Goal: Information Seeking & Learning: Learn about a topic

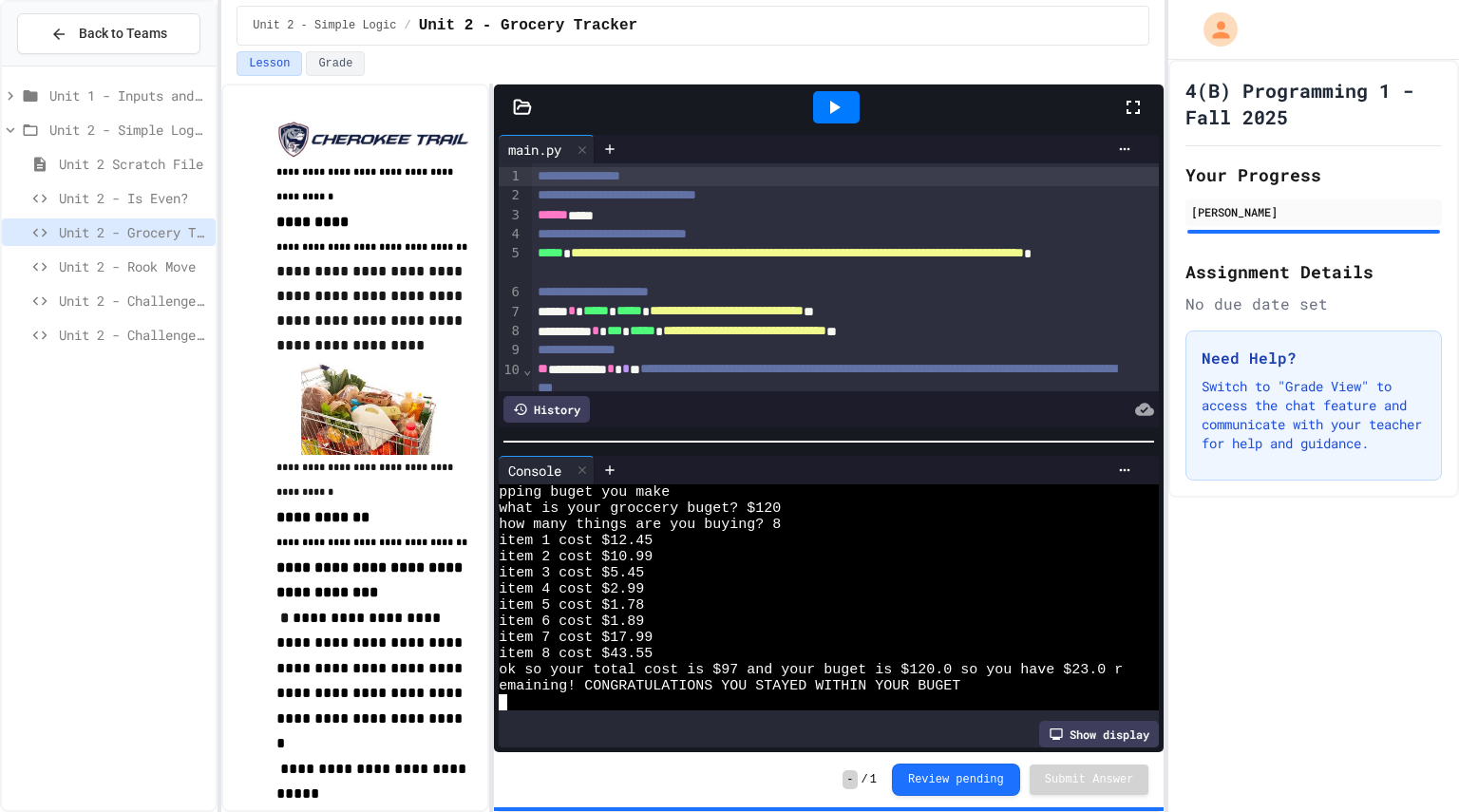
scroll to position [16, 0]
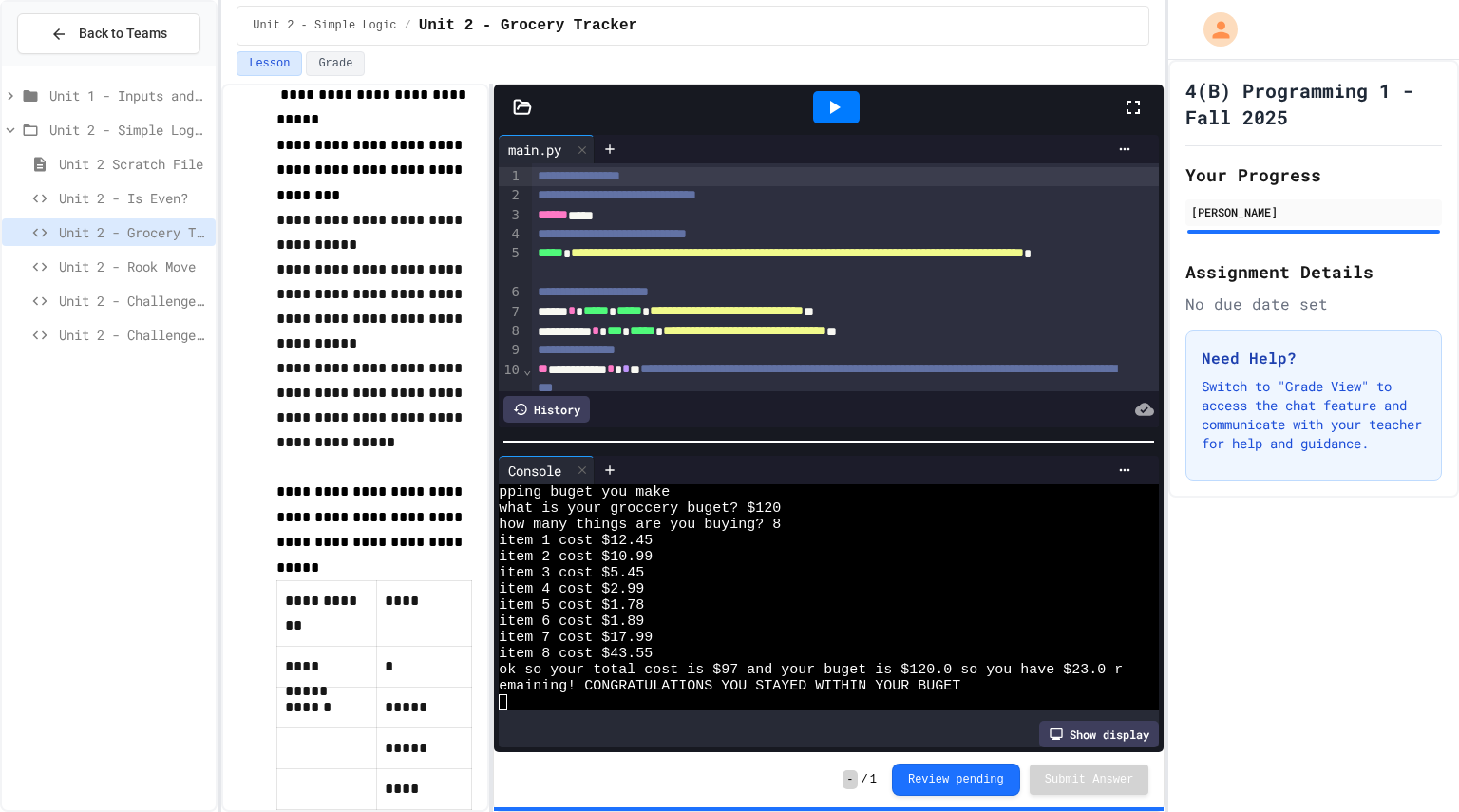
click at [138, 267] on span "Unit 2 - Rook Move" at bounding box center [133, 266] width 149 height 20
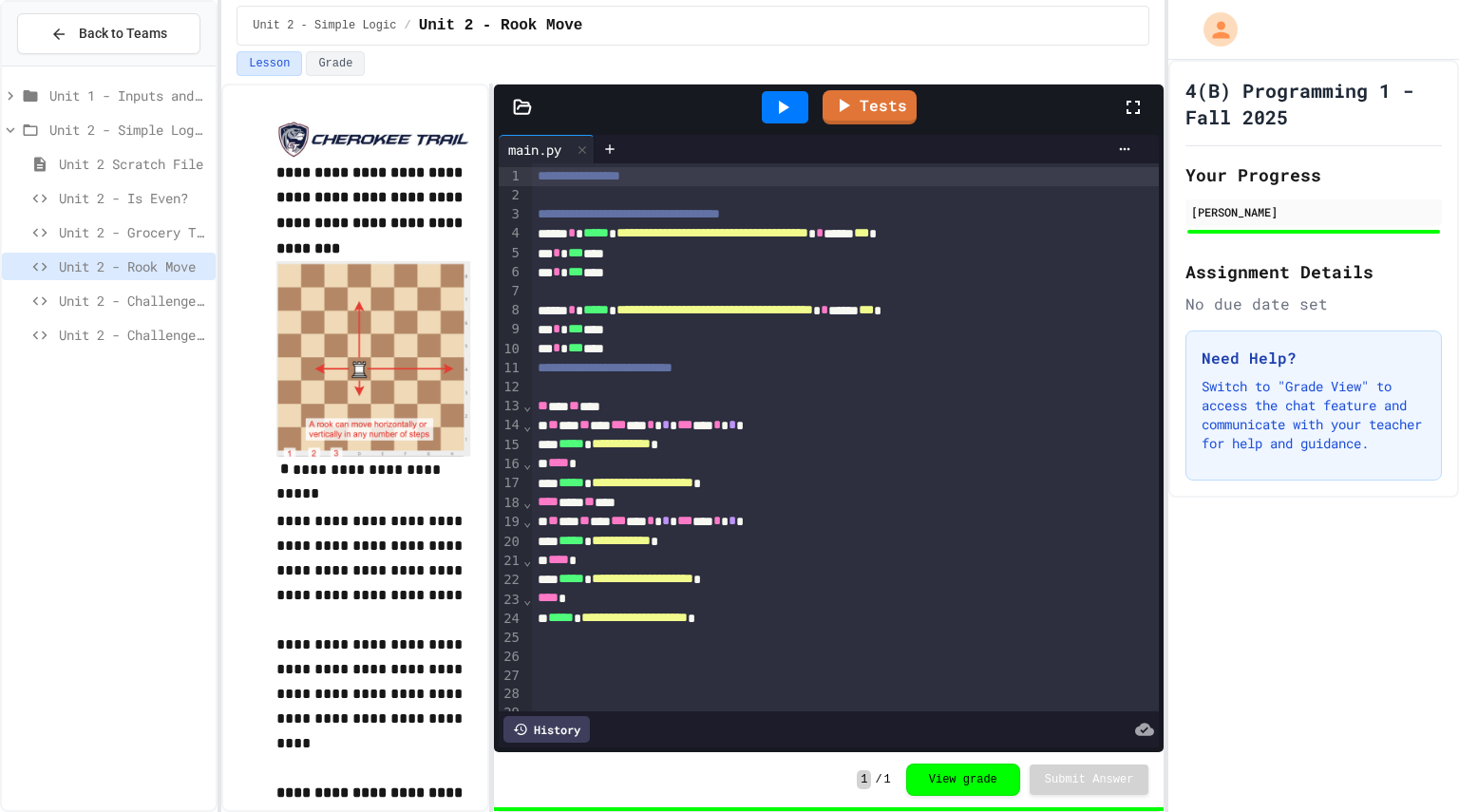
click at [785, 106] on icon at bounding box center [784, 106] width 11 height 13
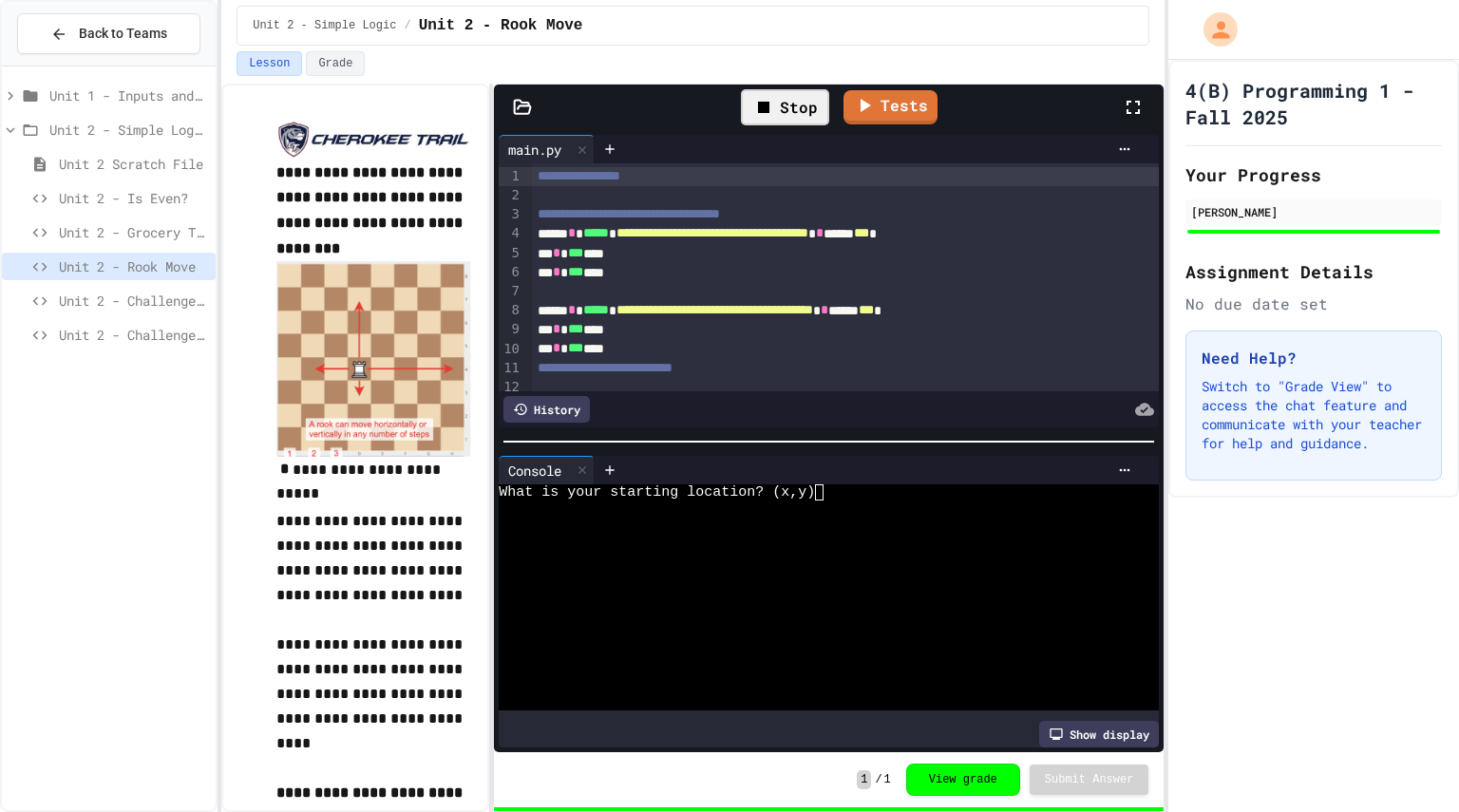
click at [828, 484] on textarea "Terminal input" at bounding box center [828, 492] width 9 height 16
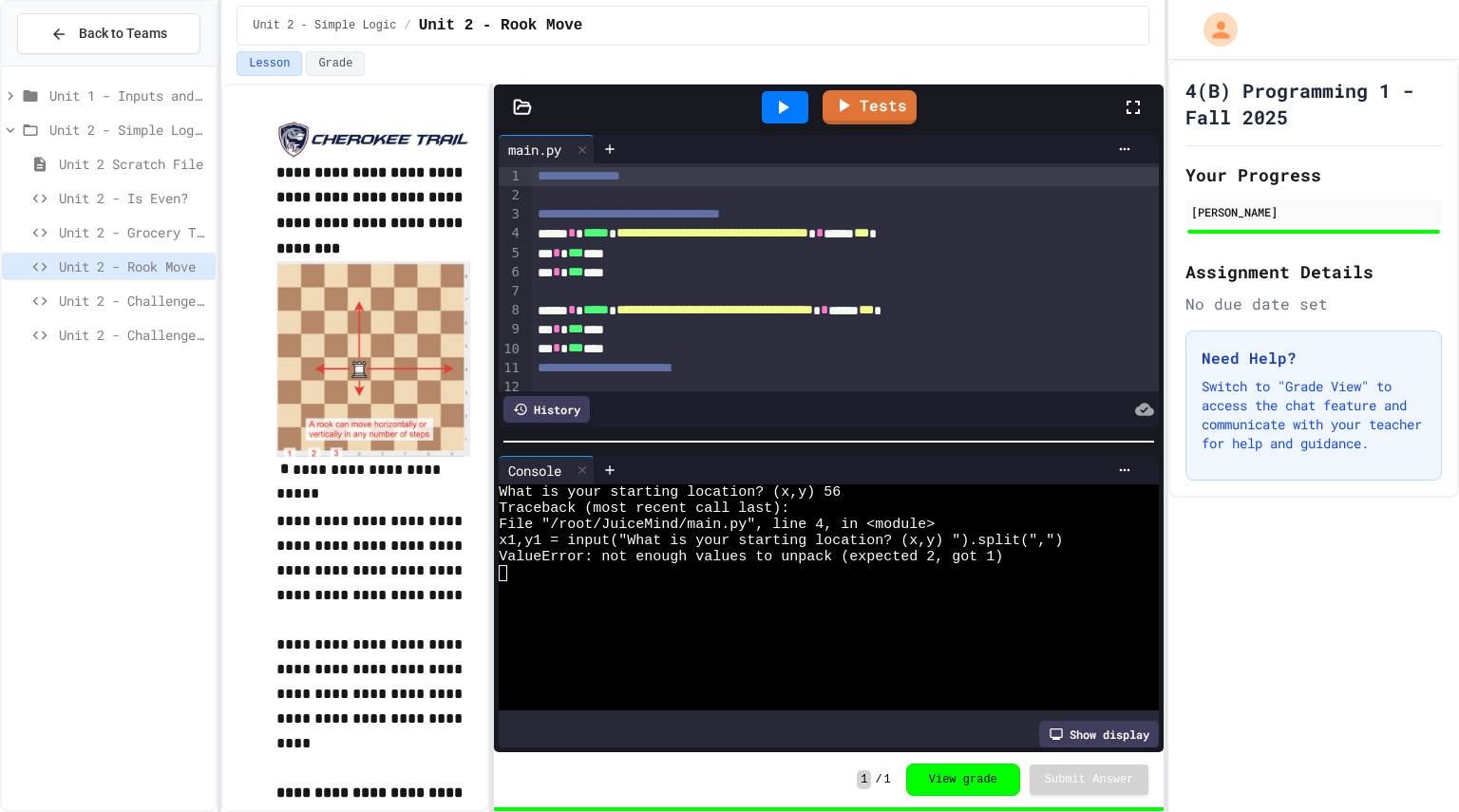
click at [797, 99] on div at bounding box center [785, 107] width 47 height 32
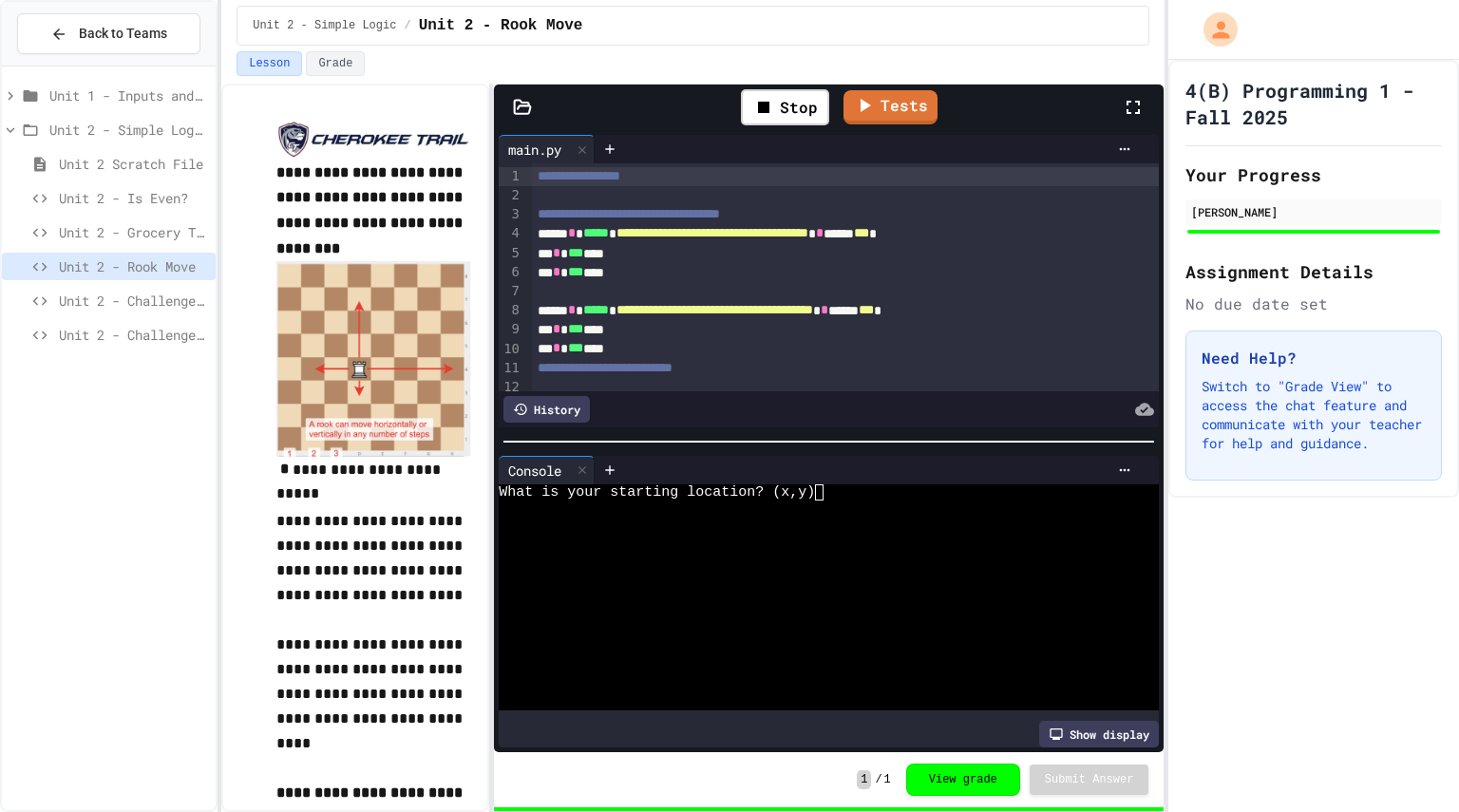
click at [828, 487] on textarea "Terminal input" at bounding box center [828, 492] width 9 height 16
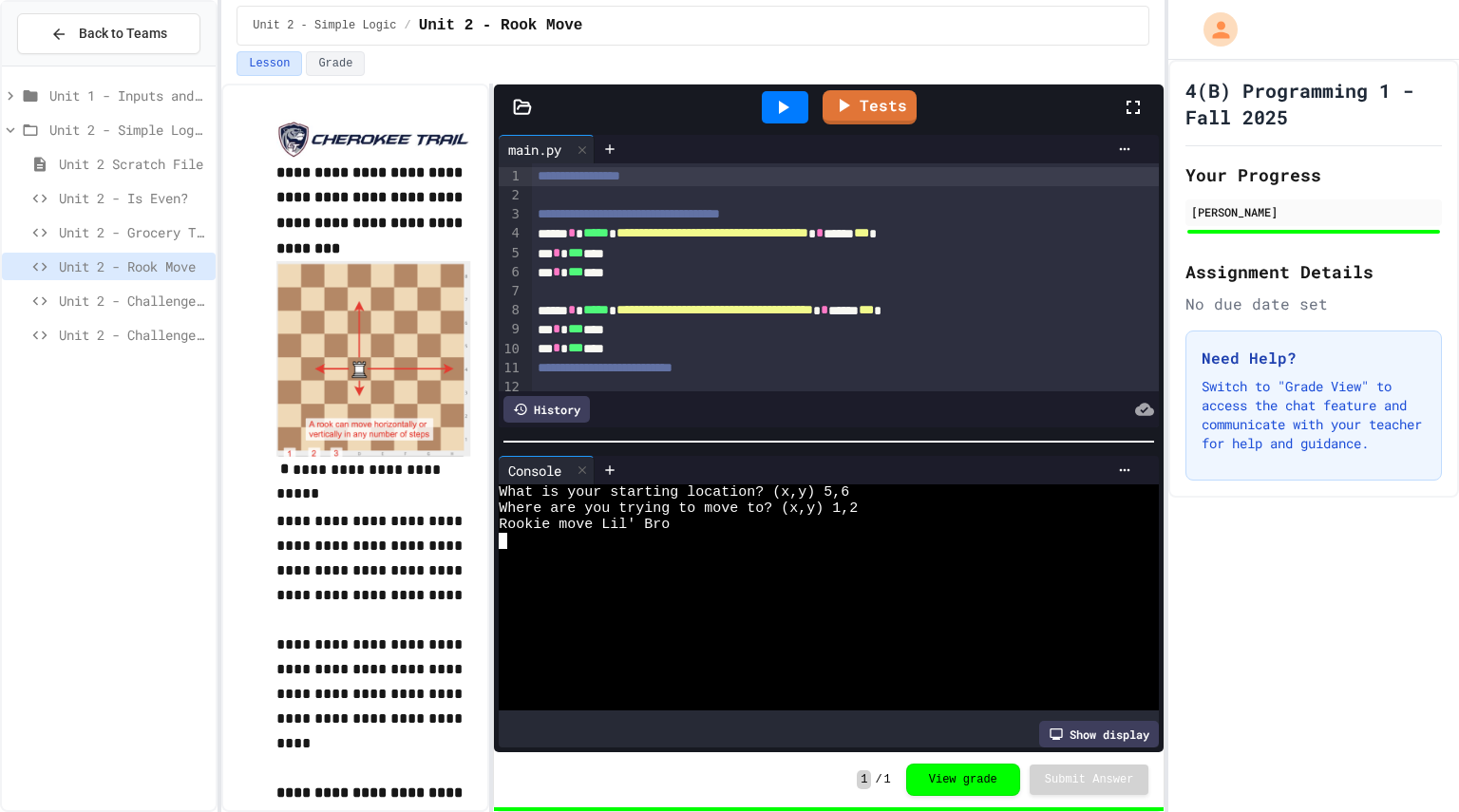
click at [570, 472] on div "Console" at bounding box center [535, 471] width 73 height 20
click at [584, 466] on icon at bounding box center [581, 469] width 13 height 13
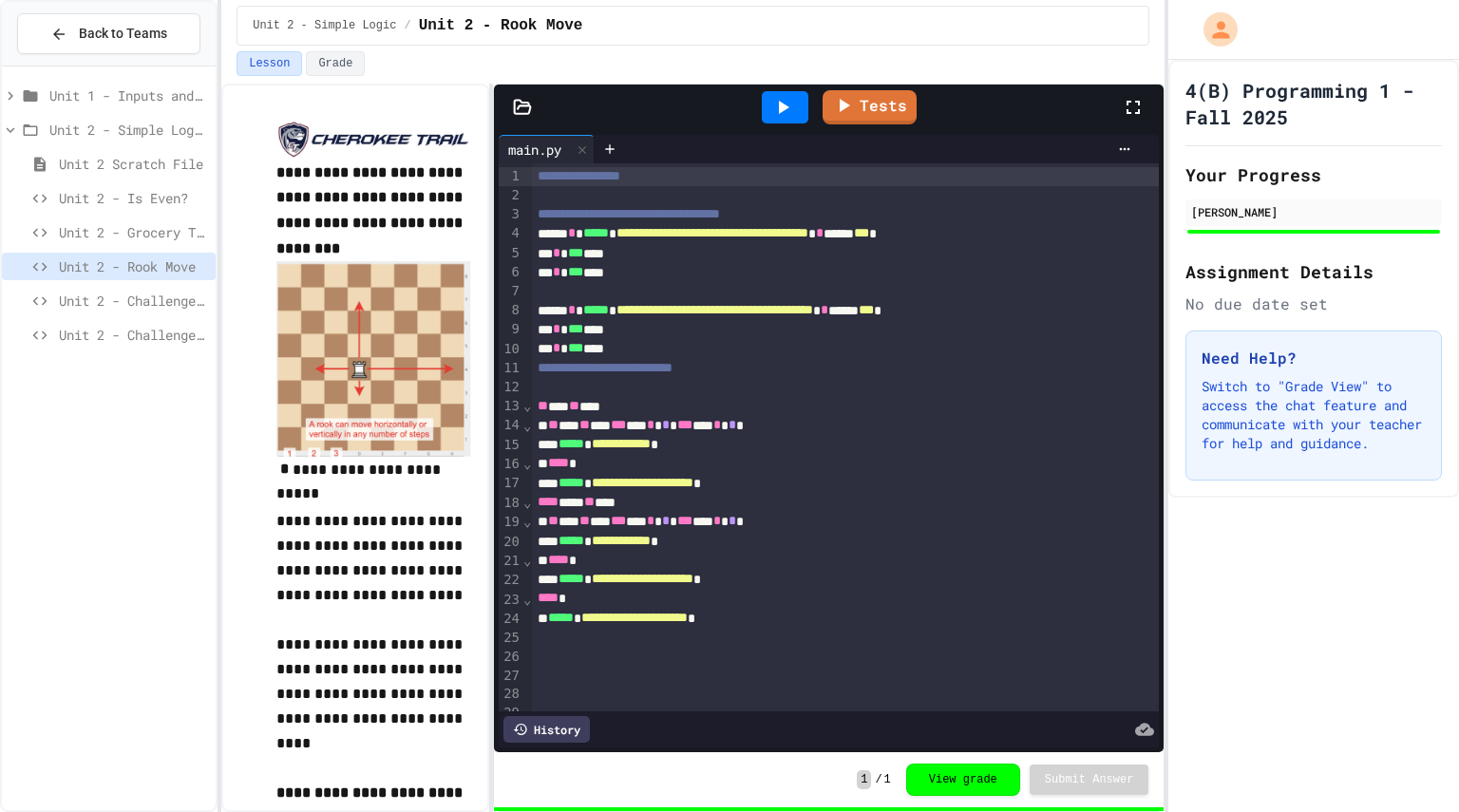
click at [694, 479] on span "**********" at bounding box center [643, 482] width 101 height 13
click at [694, 581] on span "**********" at bounding box center [643, 577] width 101 height 13
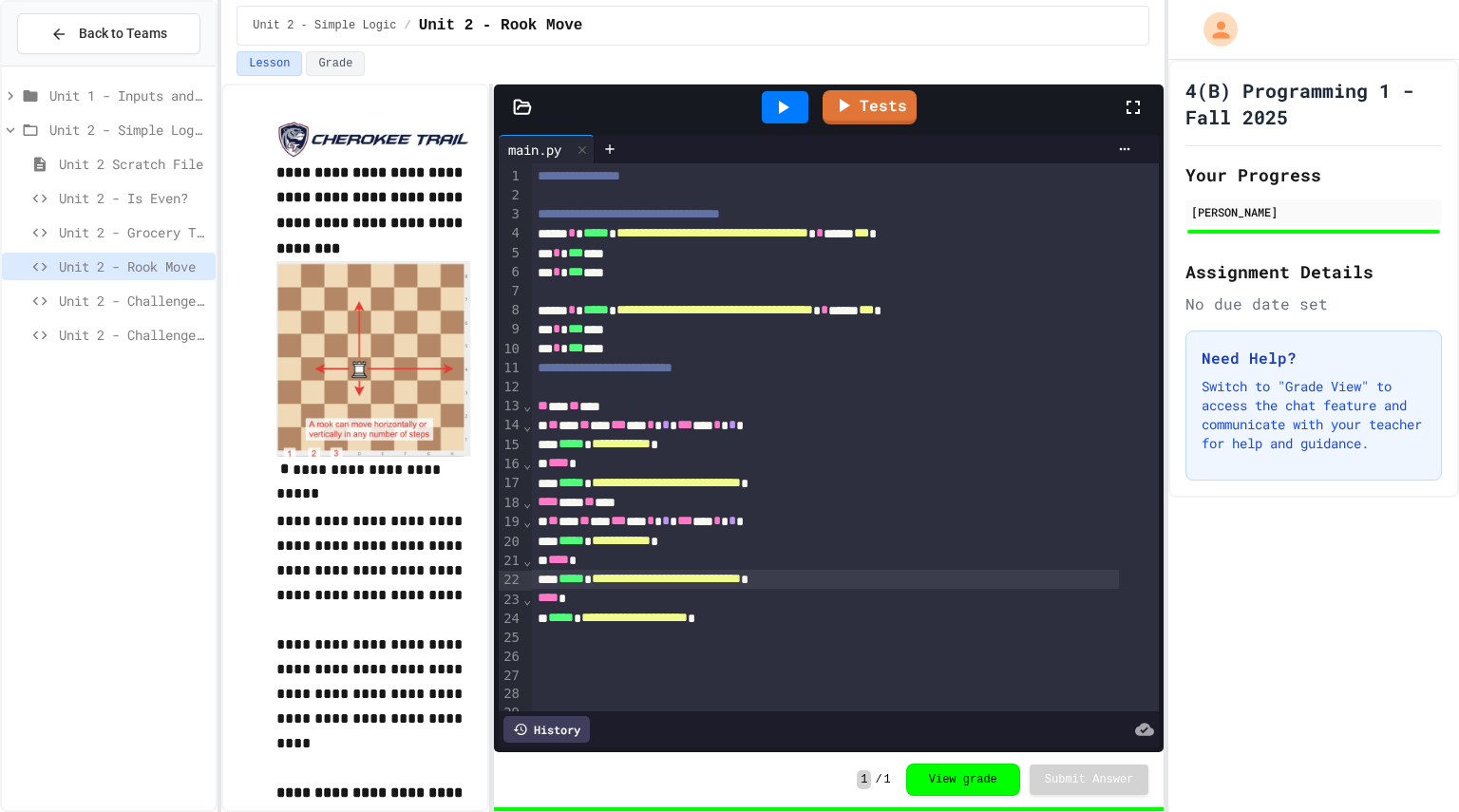
click at [688, 619] on span "**********" at bounding box center [634, 617] width 106 height 13
click at [788, 100] on icon at bounding box center [782, 107] width 23 height 23
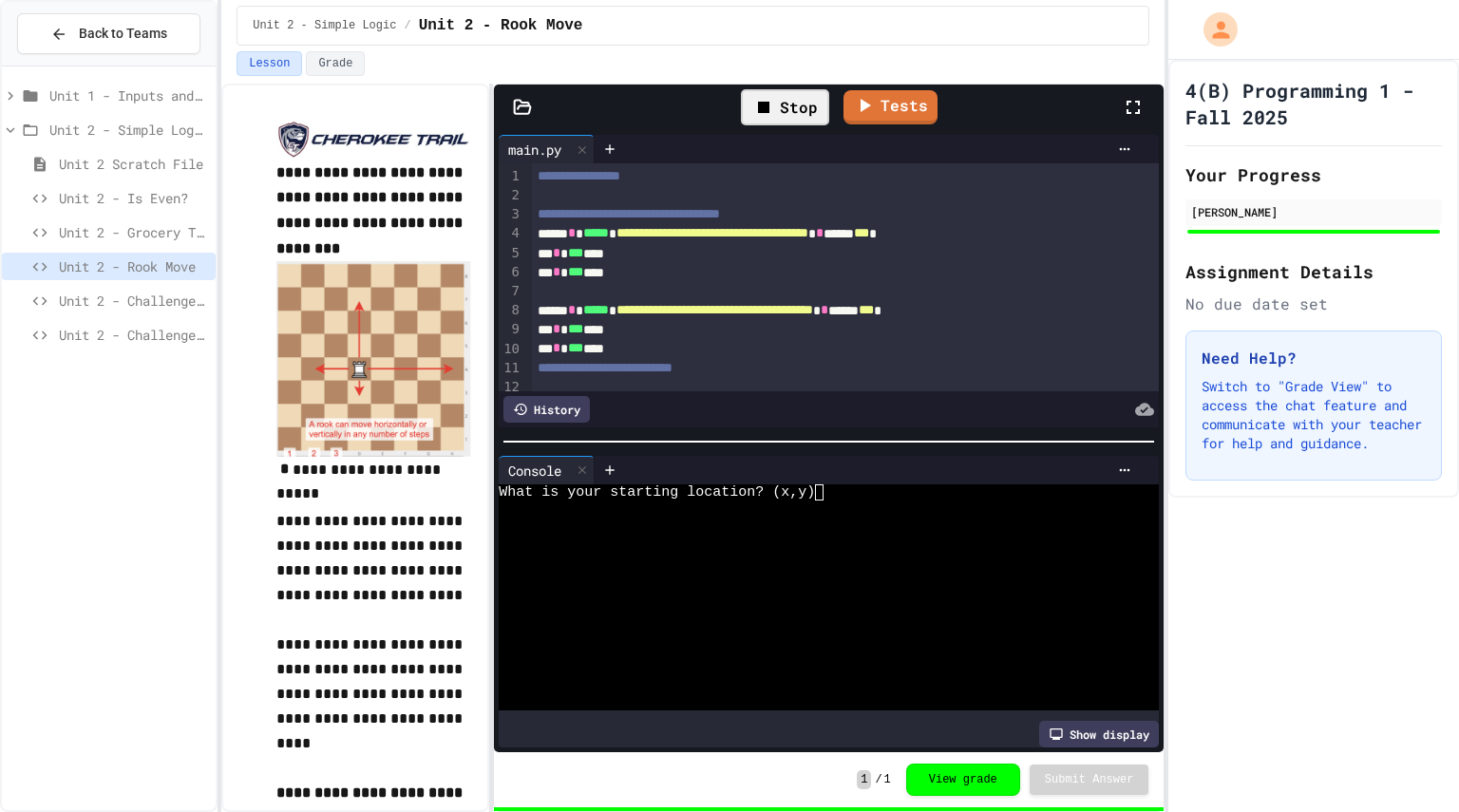
click at [824, 486] on textarea "Terminal input" at bounding box center [828, 492] width 9 height 16
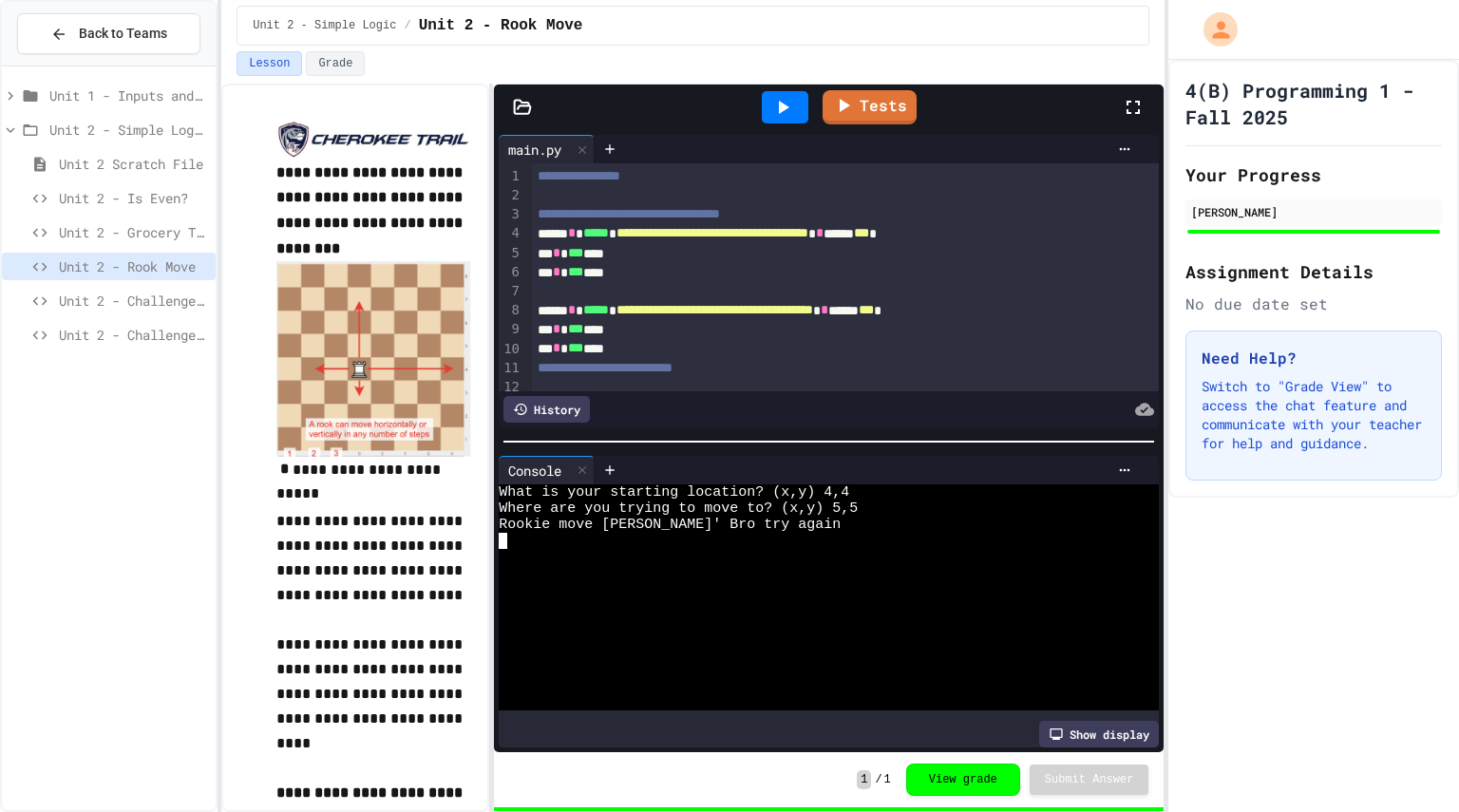
click at [96, 224] on span "Unit 2 - Grocery Tracker" at bounding box center [133, 233] width 149 height 20
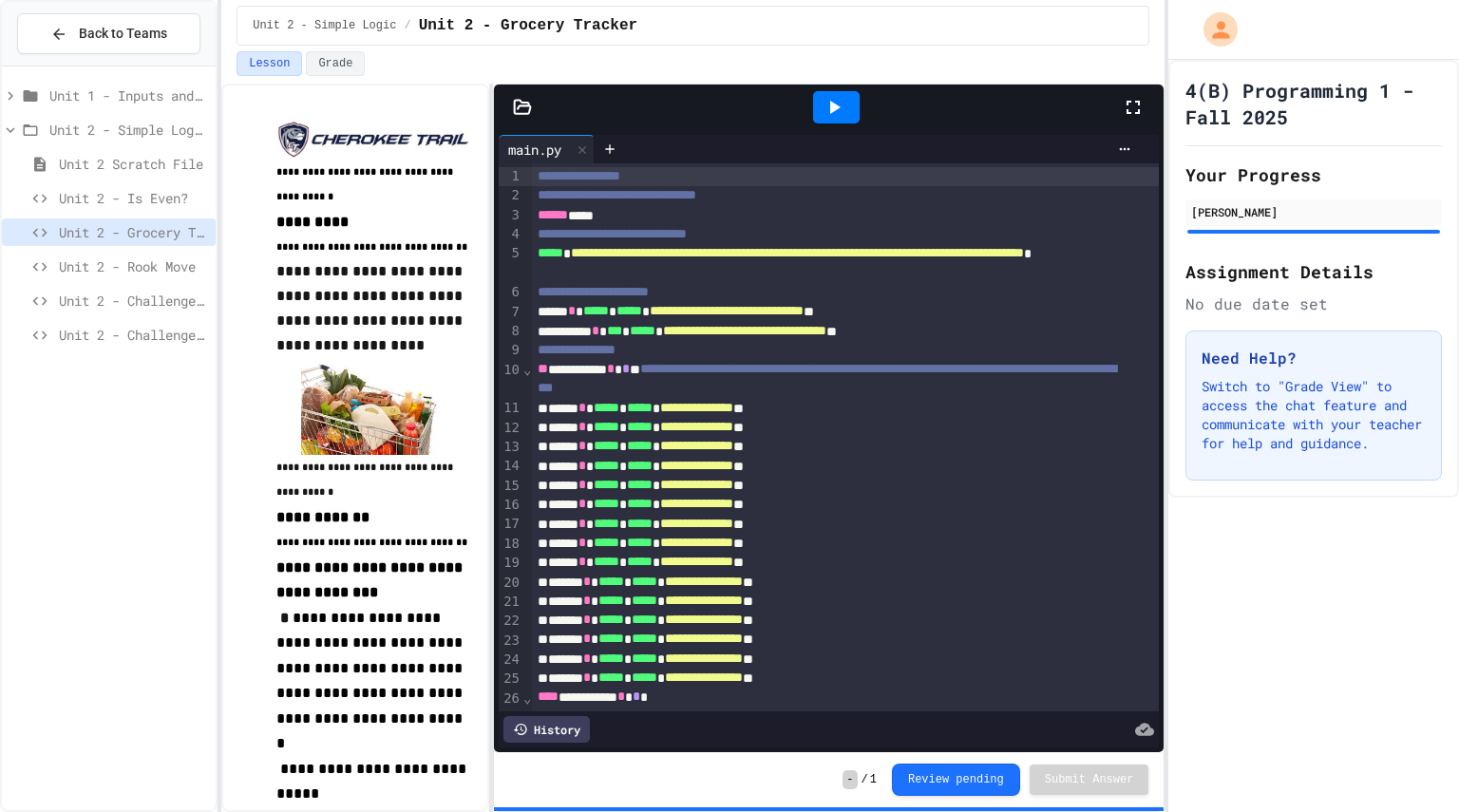
click at [830, 113] on icon at bounding box center [834, 107] width 23 height 23
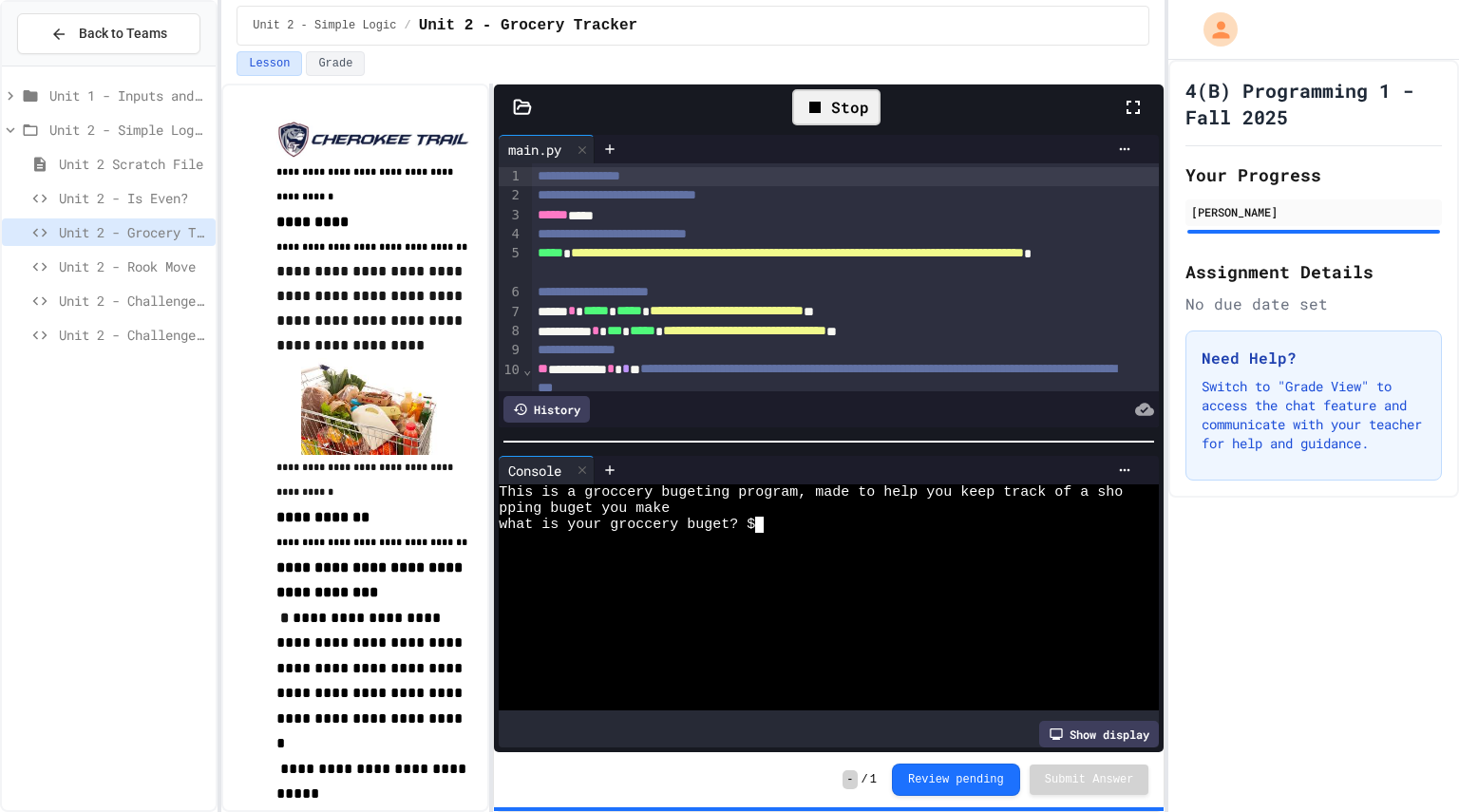
click at [761, 517] on textarea "Terminal input" at bounding box center [759, 525] width 9 height 16
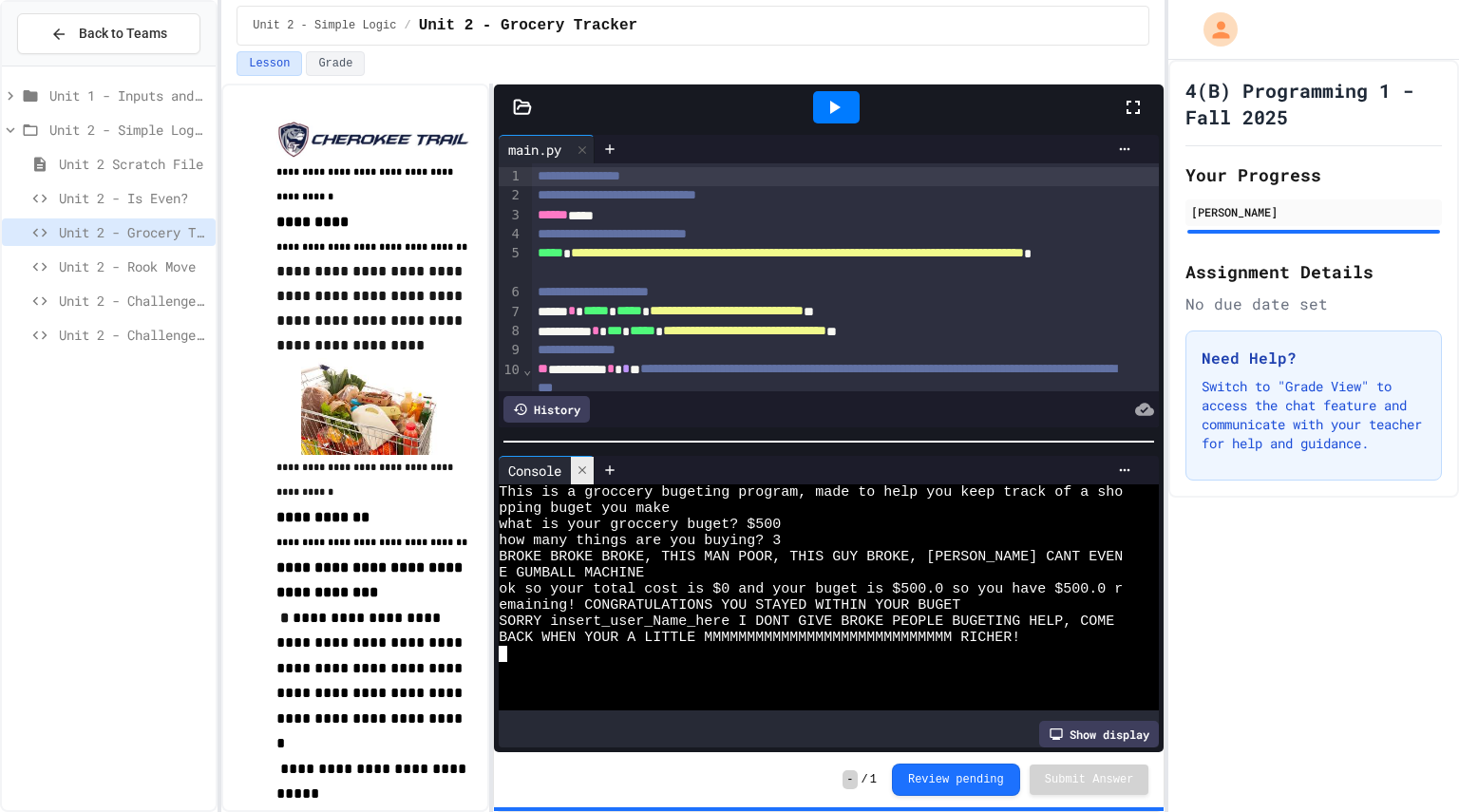
click at [583, 470] on div at bounding box center [581, 471] width 23 height 28
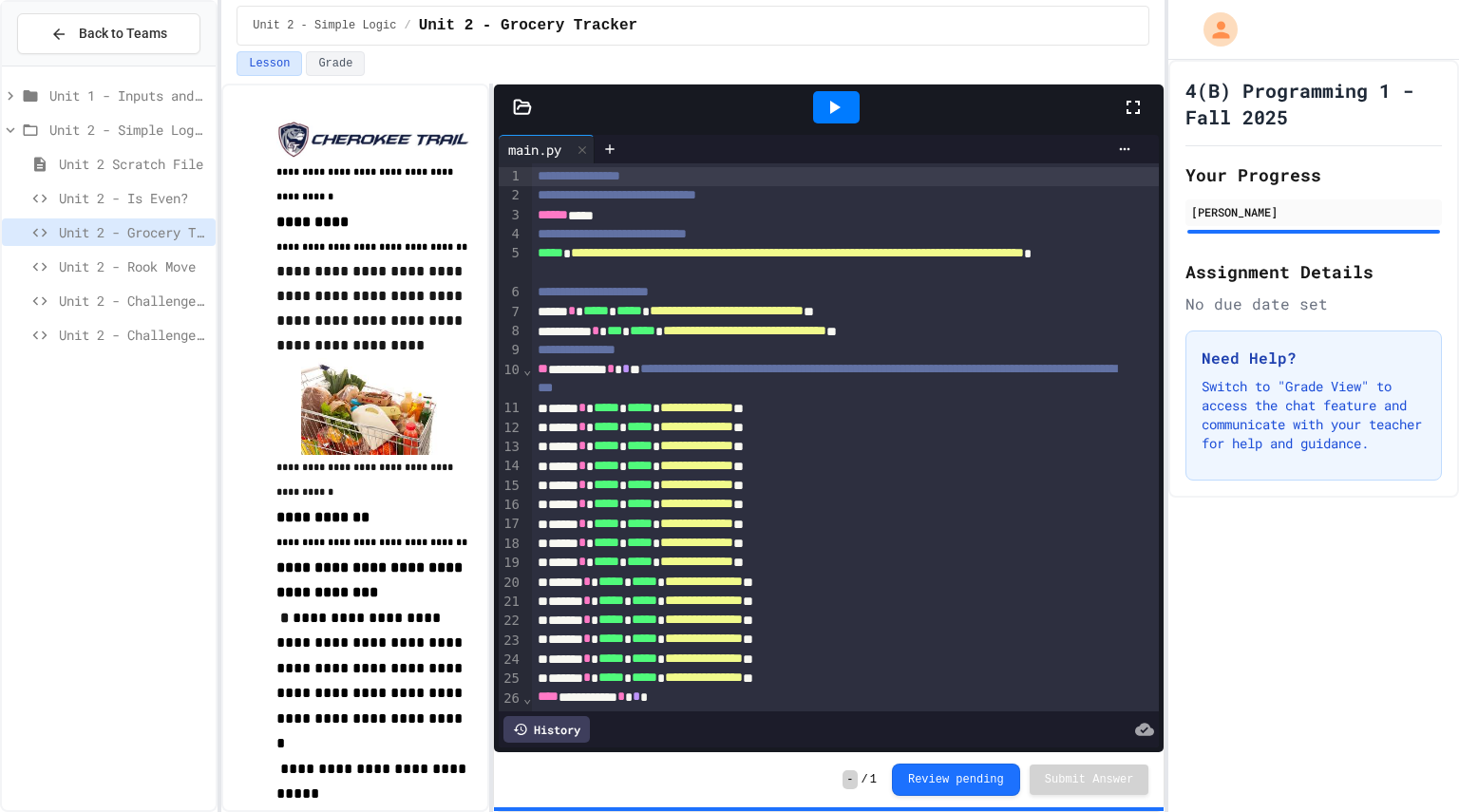
click at [175, 156] on span "Unit 2 Scratch File" at bounding box center [133, 164] width 149 height 20
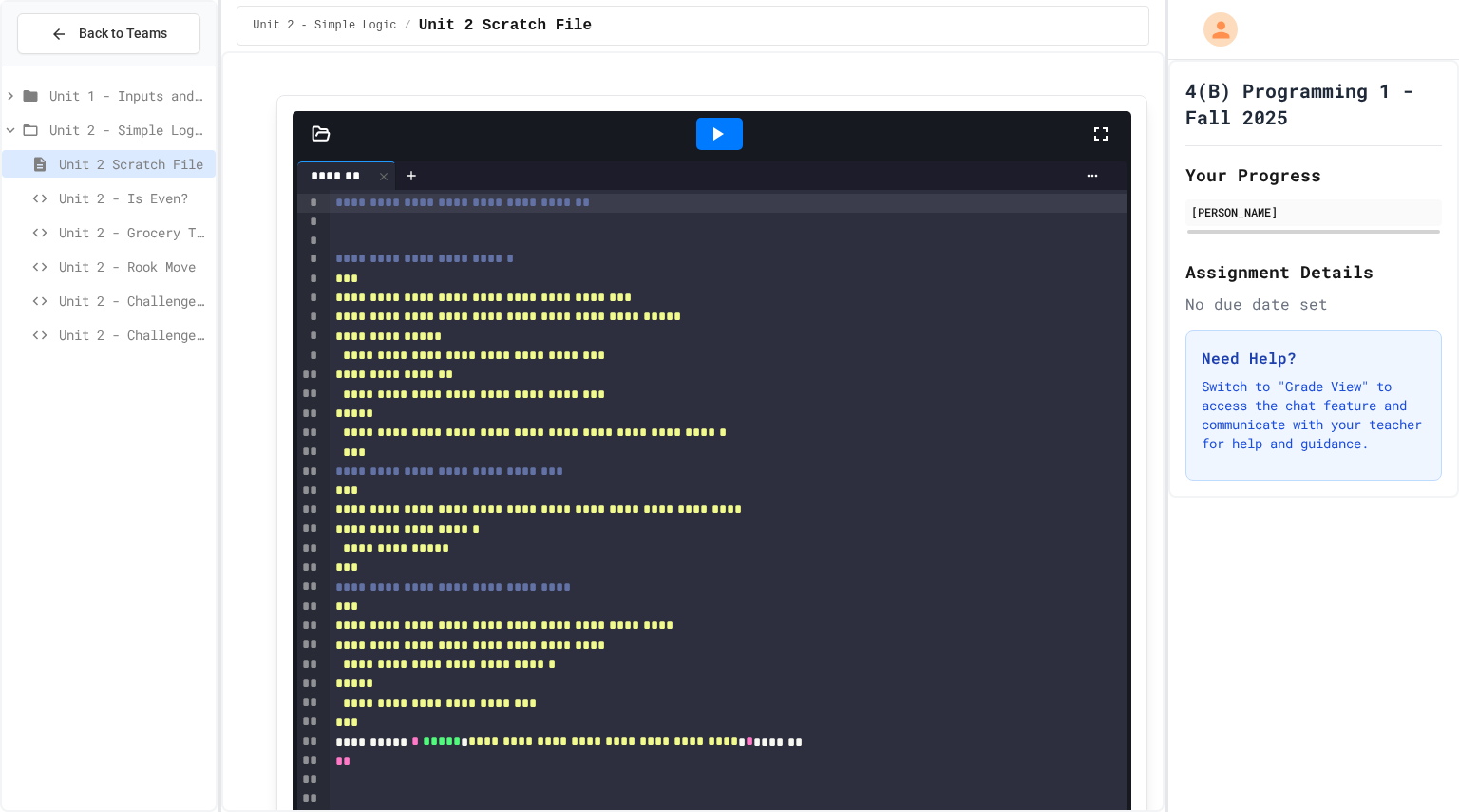
scroll to position [155, 0]
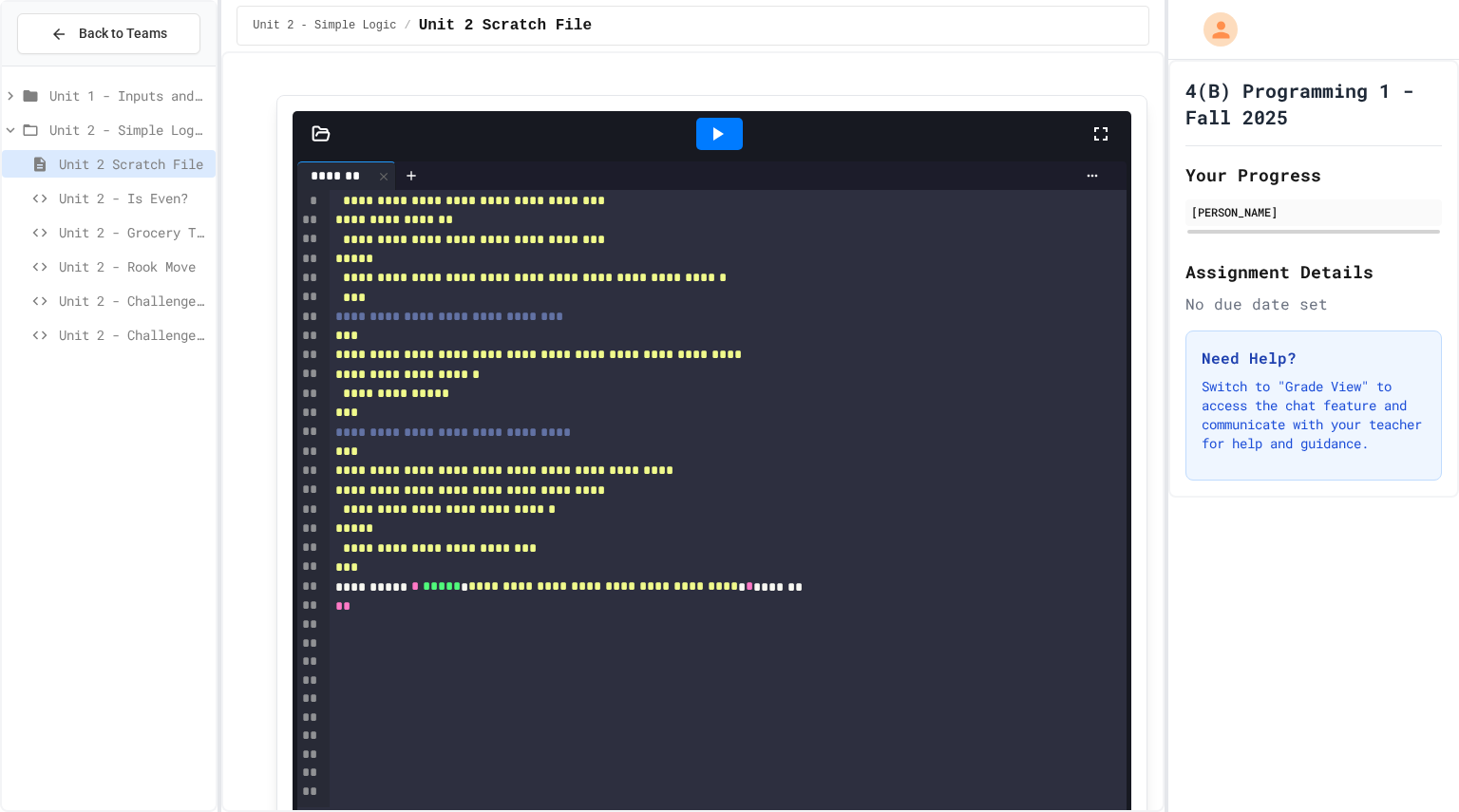
click at [400, 612] on div "**" at bounding box center [708, 606] width 755 height 19
click at [434, 635] on div at bounding box center [708, 644] width 755 height 19
click at [369, 566] on div "***" at bounding box center [708, 568] width 755 height 19
click at [370, 637] on div at bounding box center [708, 644] width 755 height 19
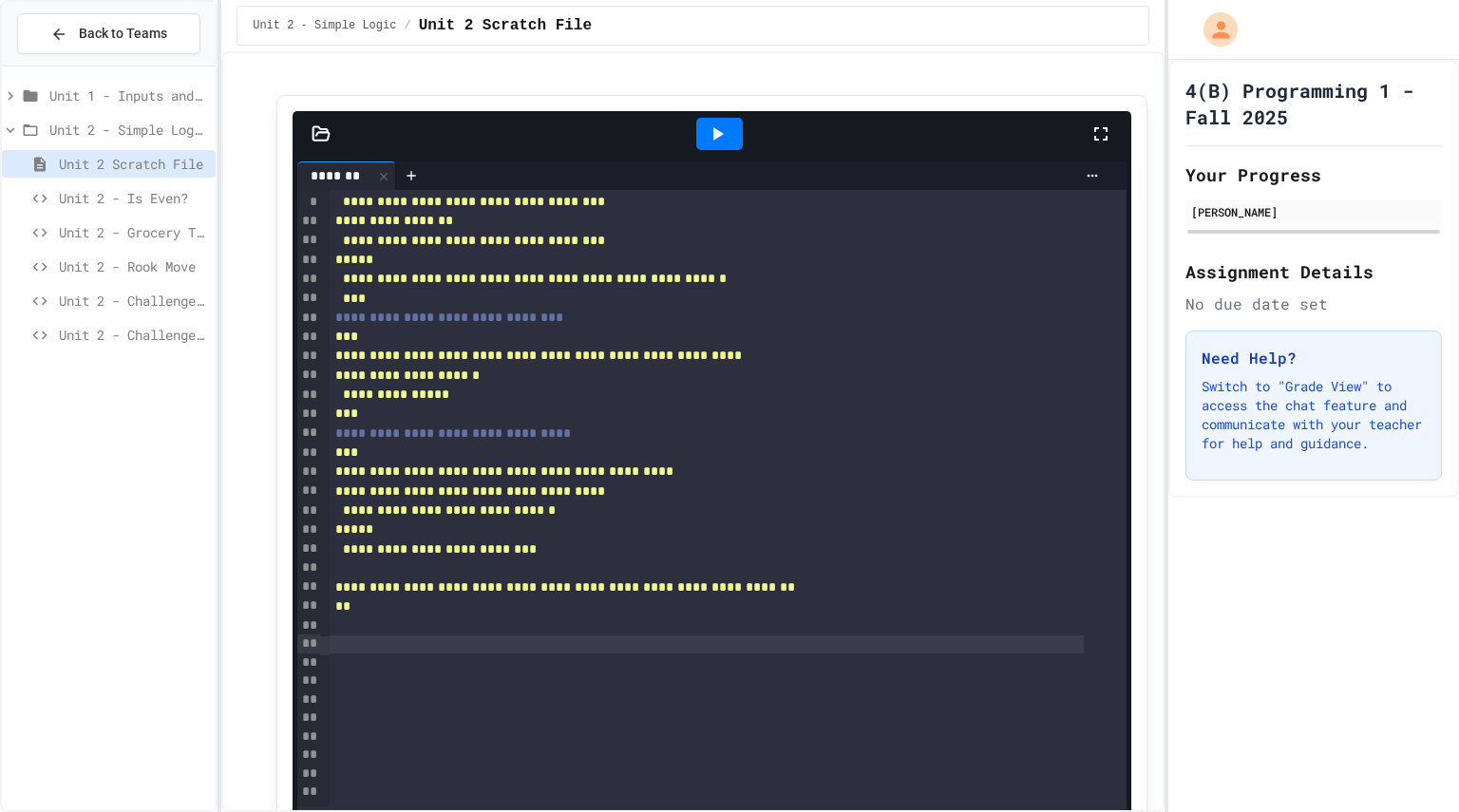
click at [364, 627] on div at bounding box center [708, 625] width 755 height 19
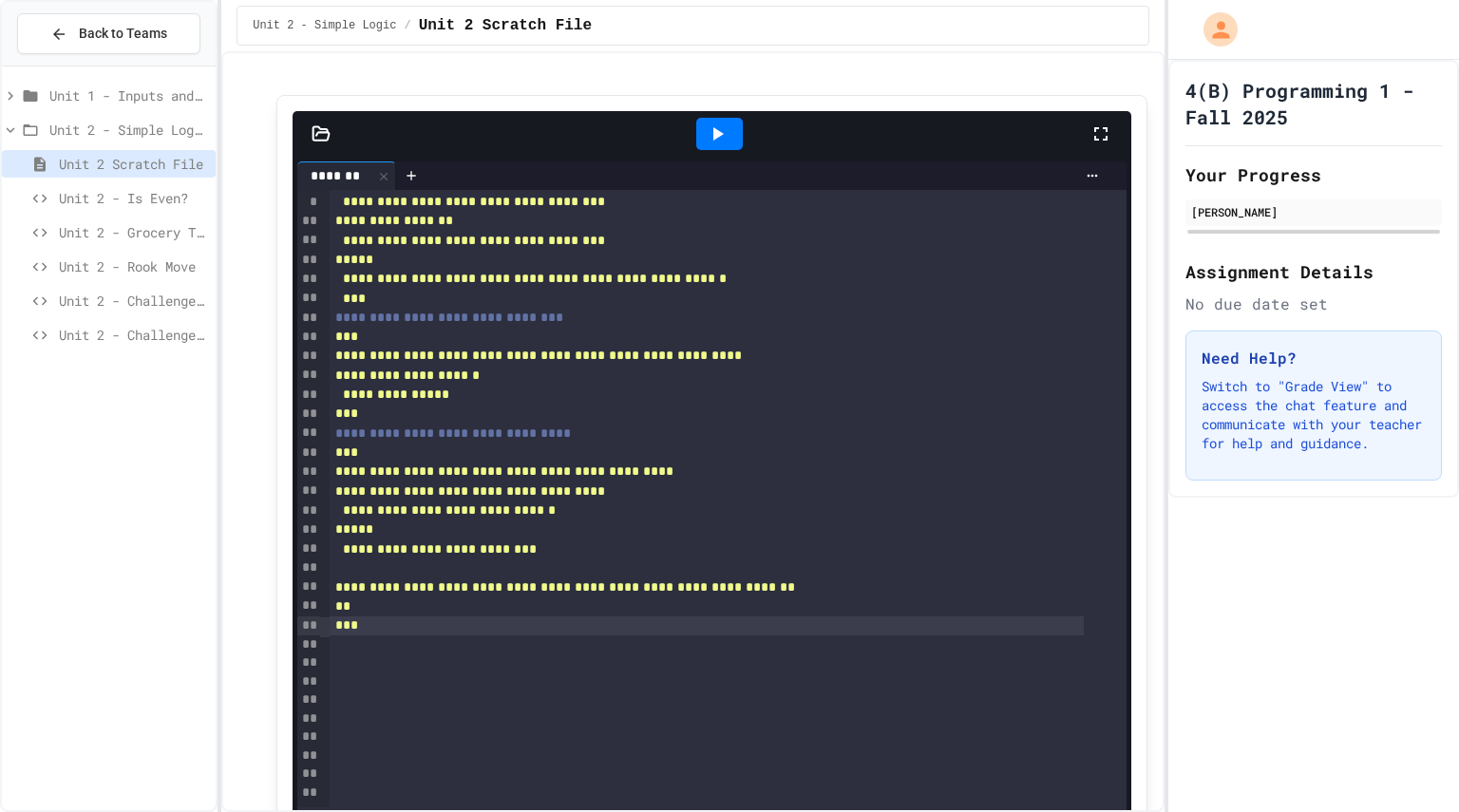
click at [341, 658] on div at bounding box center [708, 664] width 755 height 19
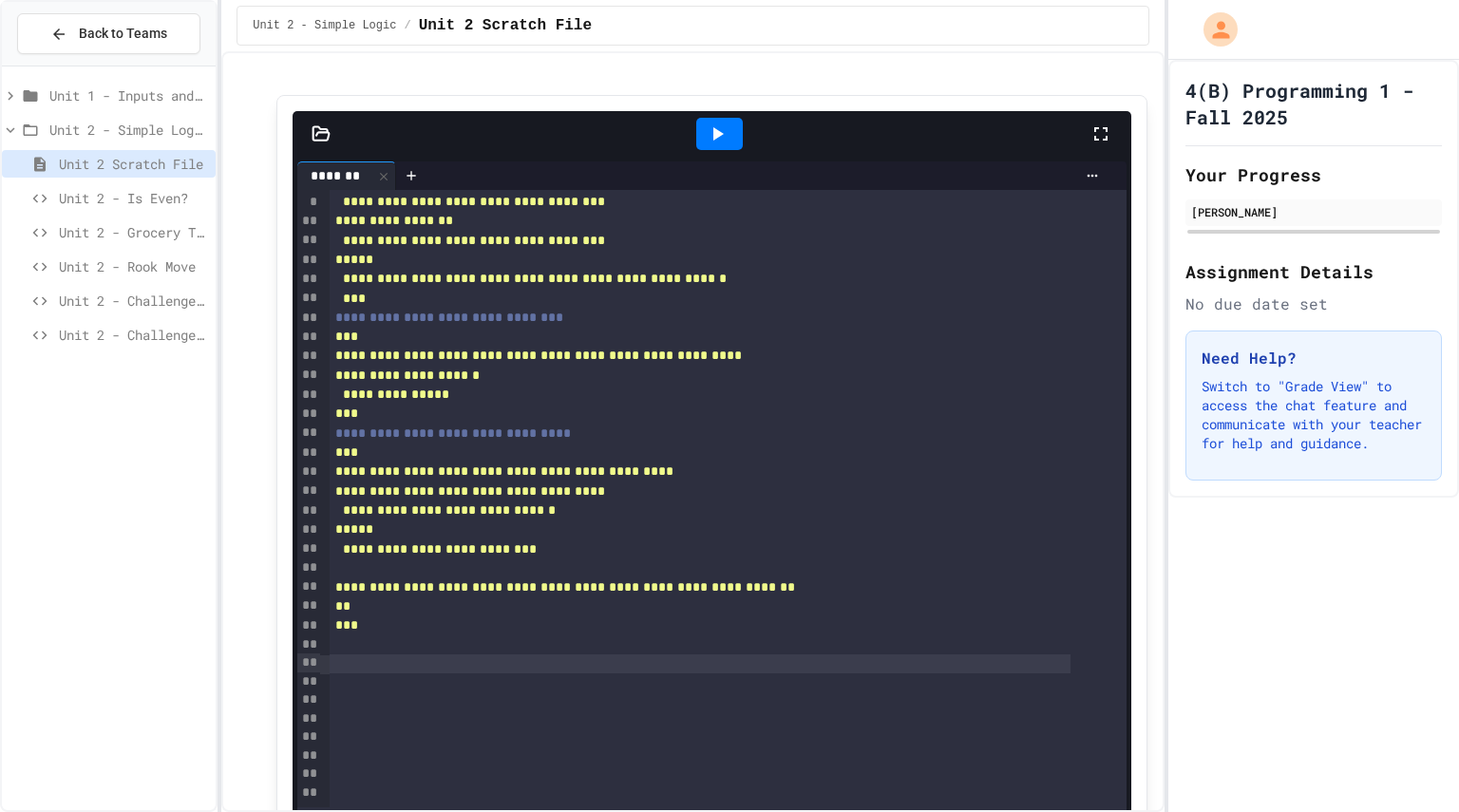
click at [13, 95] on icon at bounding box center [10, 95] width 17 height 17
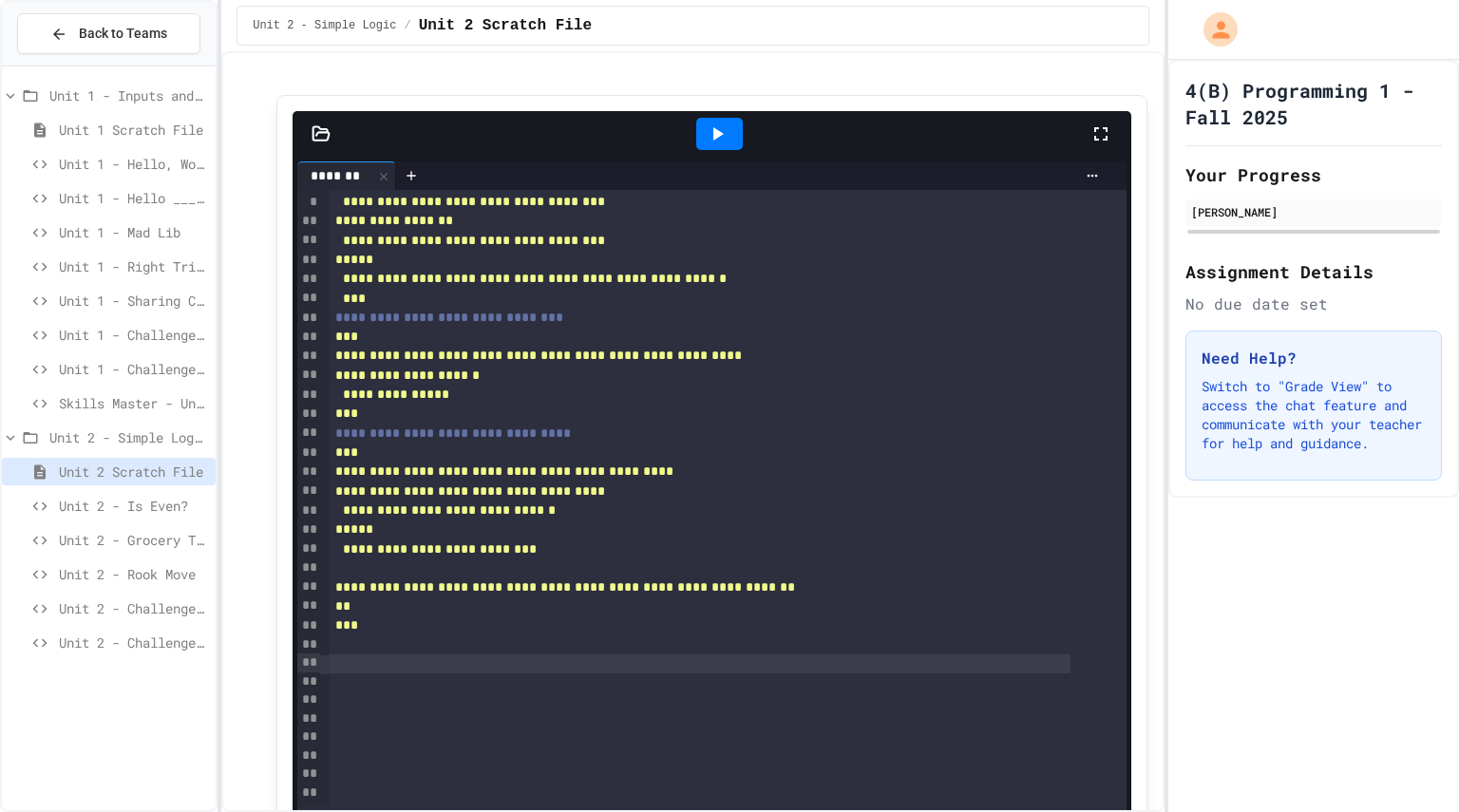
click at [115, 402] on span "Skills Master - Unit 1 - Parakeet Calculator" at bounding box center [133, 404] width 149 height 20
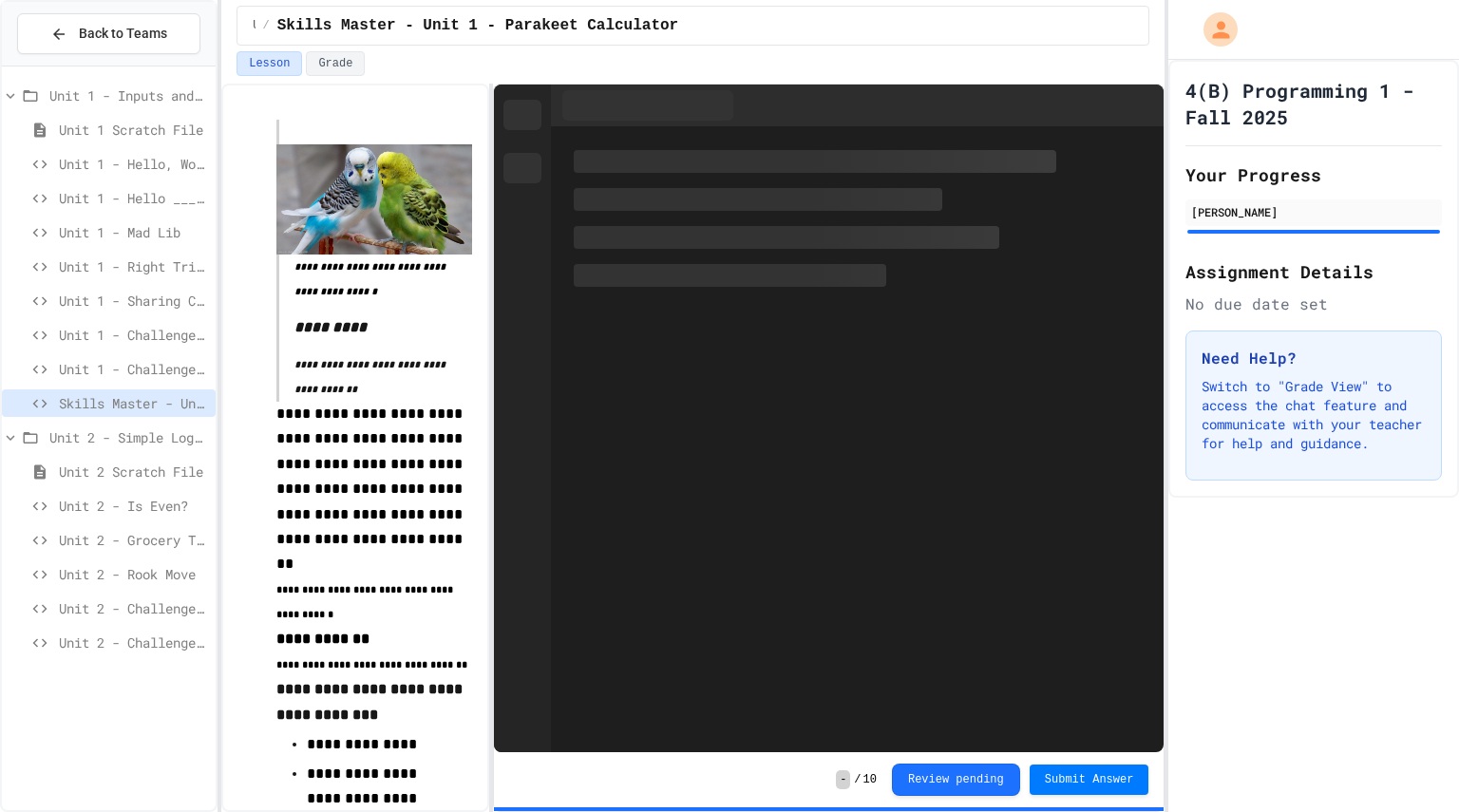
click at [140, 300] on span "Unit 1 - Sharing Cookies" at bounding box center [133, 300] width 149 height 20
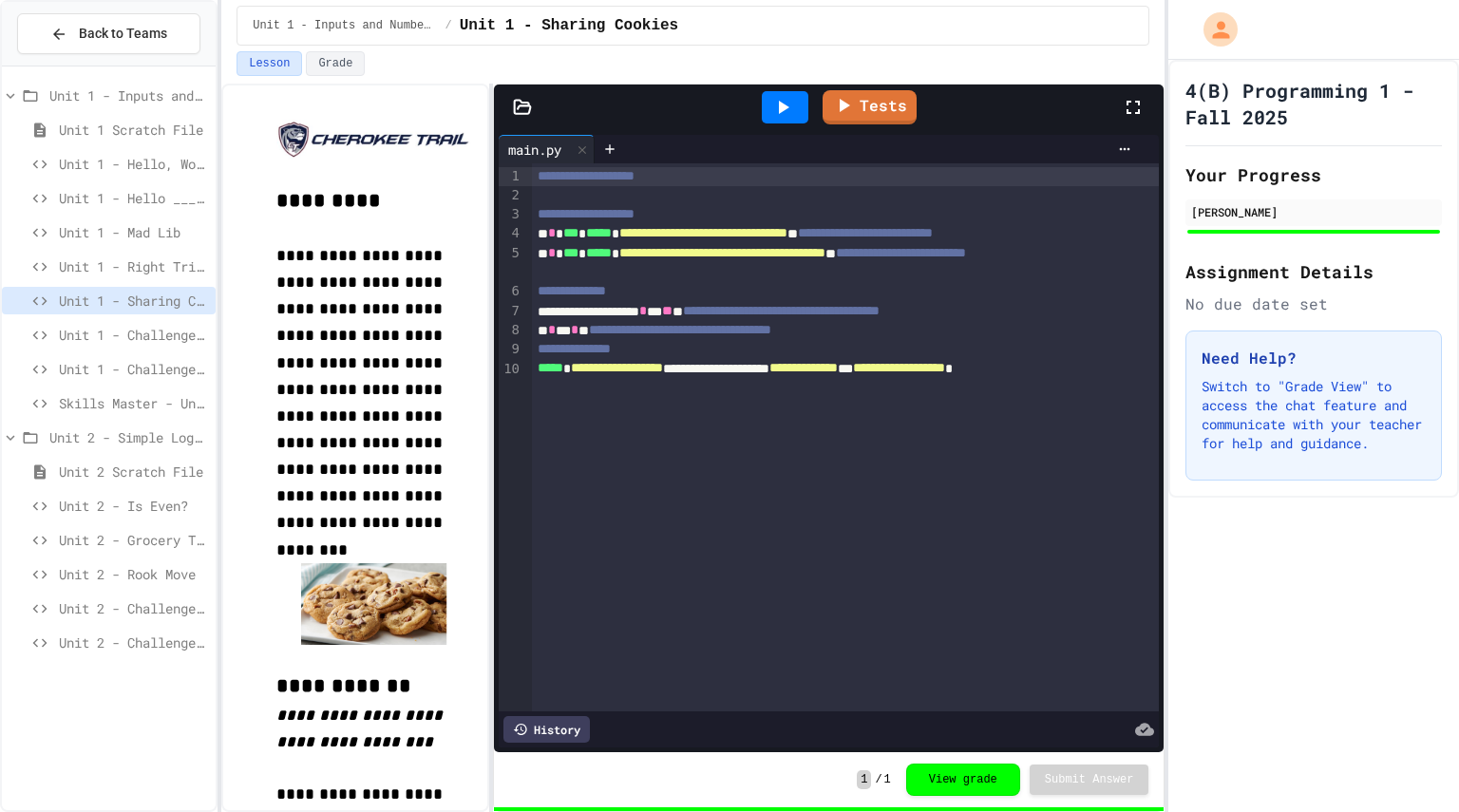
click at [145, 270] on span "Unit 1 - Right Triangle Calculator" at bounding box center [133, 266] width 149 height 20
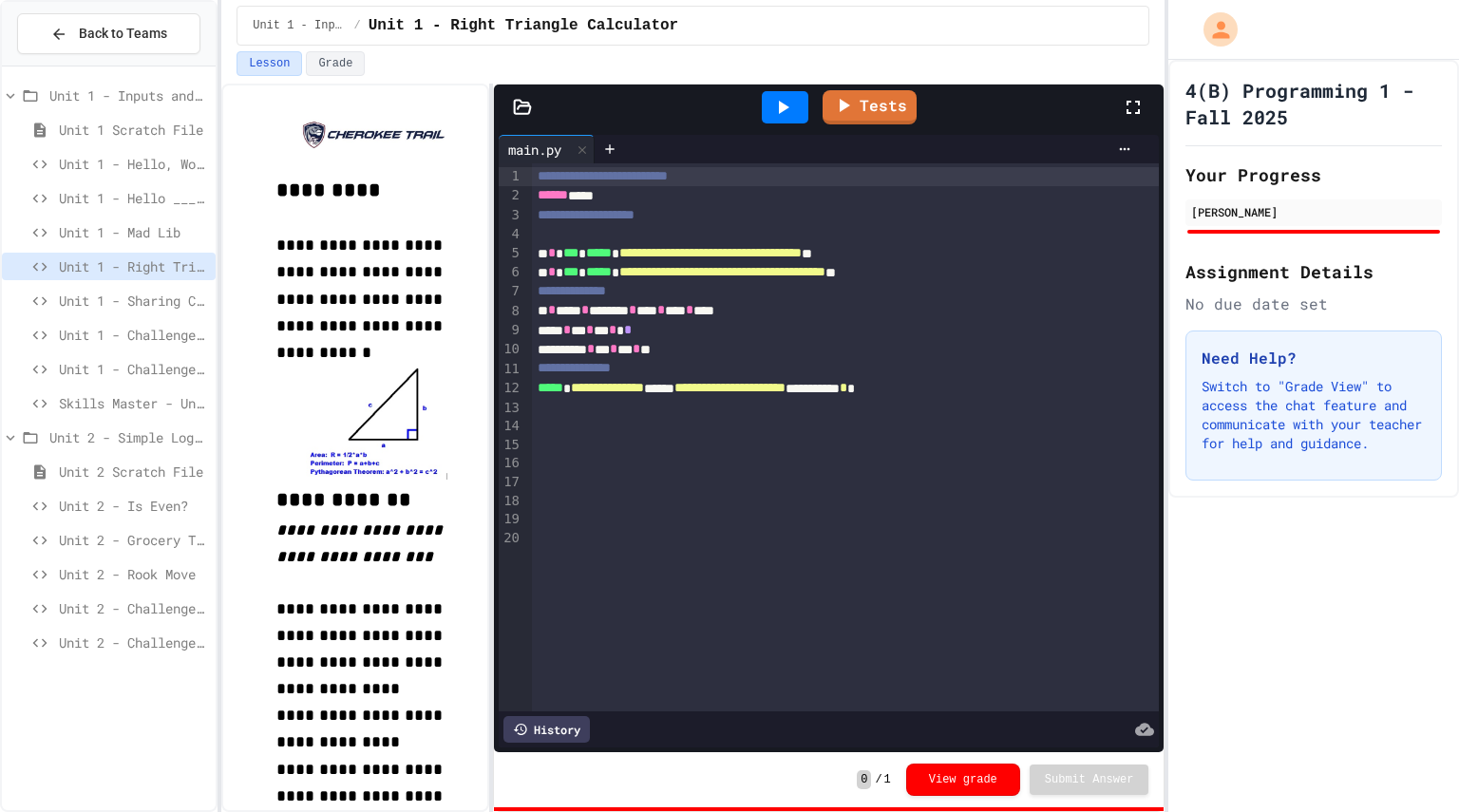
click at [11, 93] on icon at bounding box center [10, 95] width 17 height 17
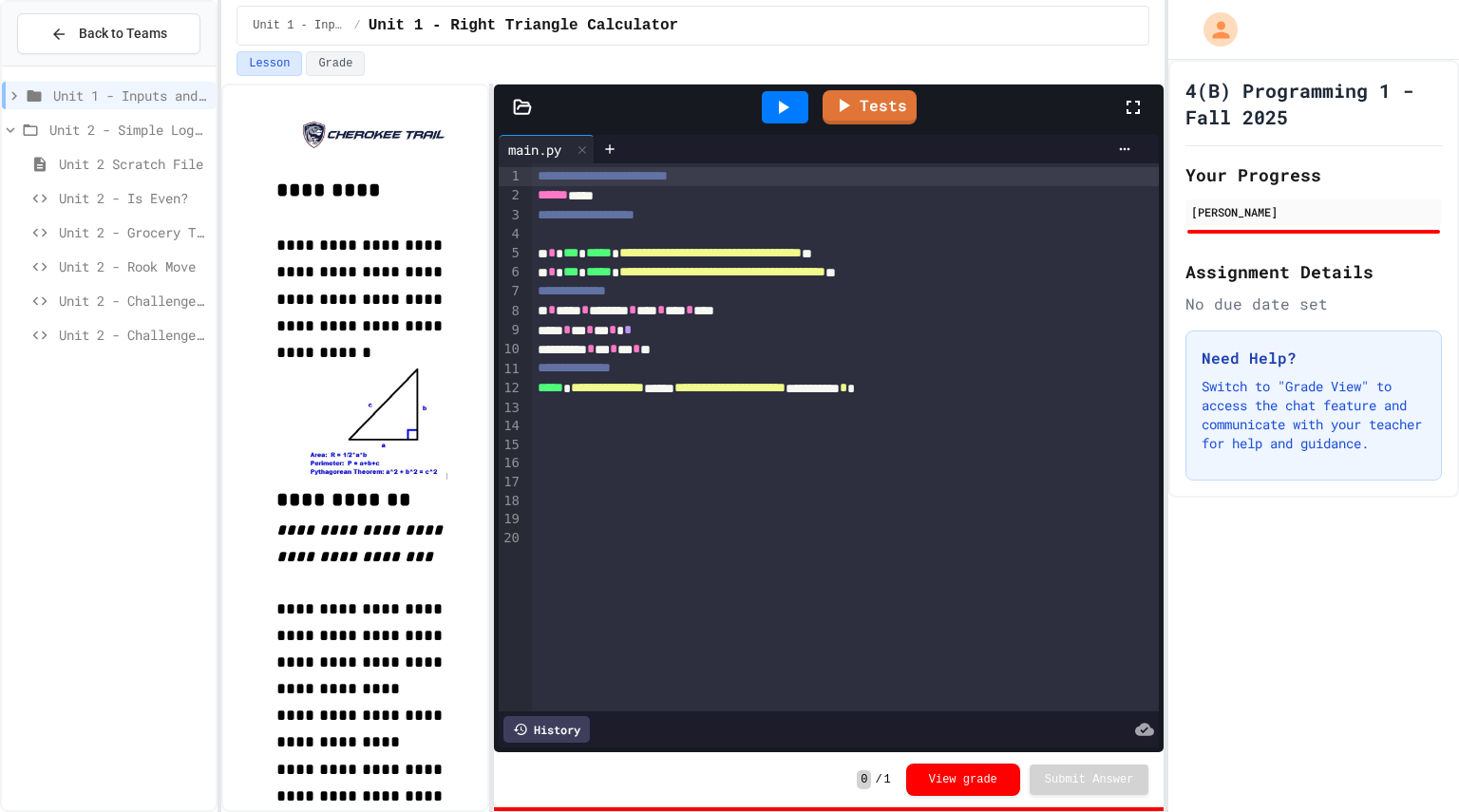
click at [114, 268] on span "Unit 2 - Rook Move" at bounding box center [133, 266] width 149 height 20
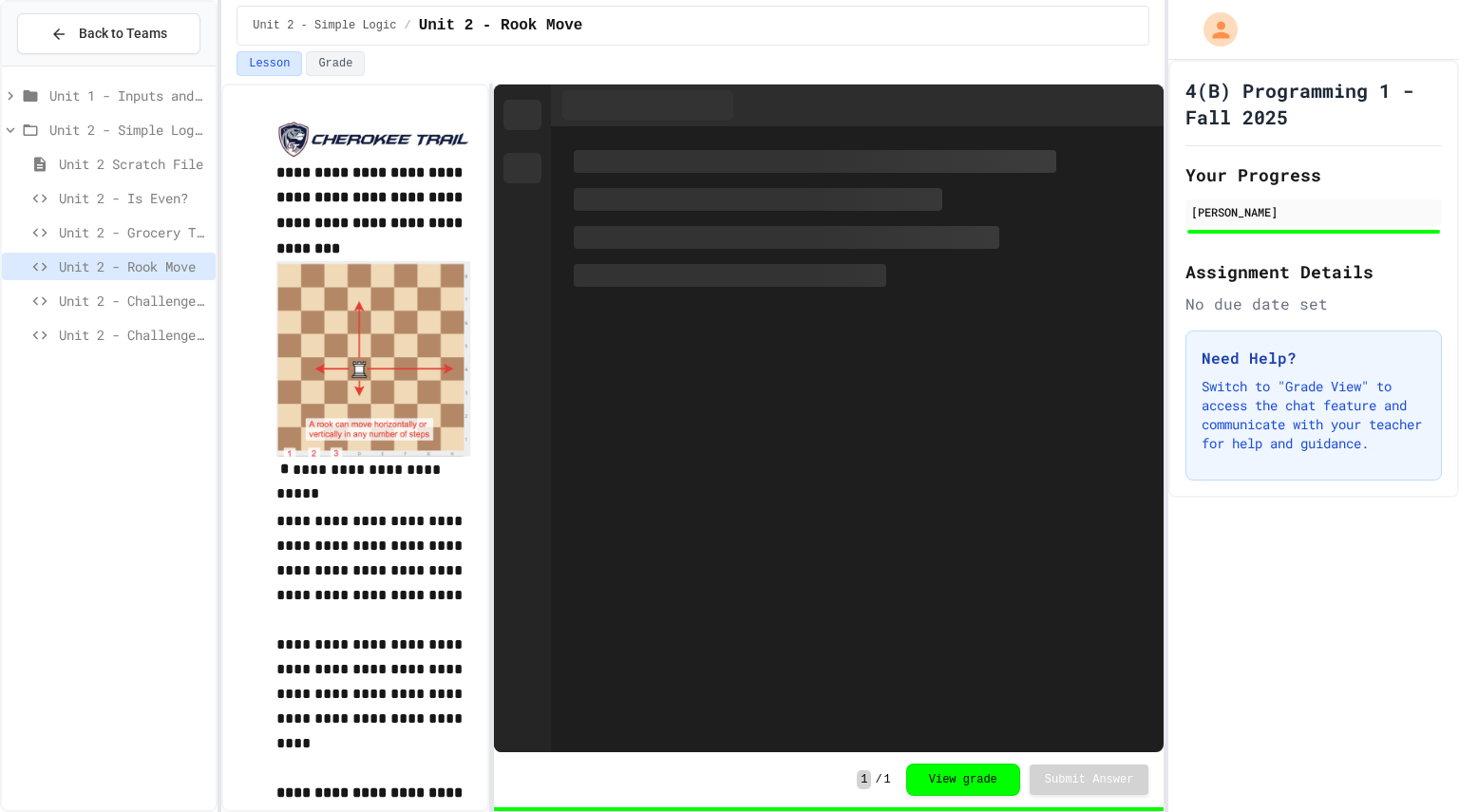
click at [108, 303] on span "Unit 2 - Challenge Project - Type of Triangle" at bounding box center [133, 300] width 149 height 20
